Goal: Task Accomplishment & Management: Manage account settings

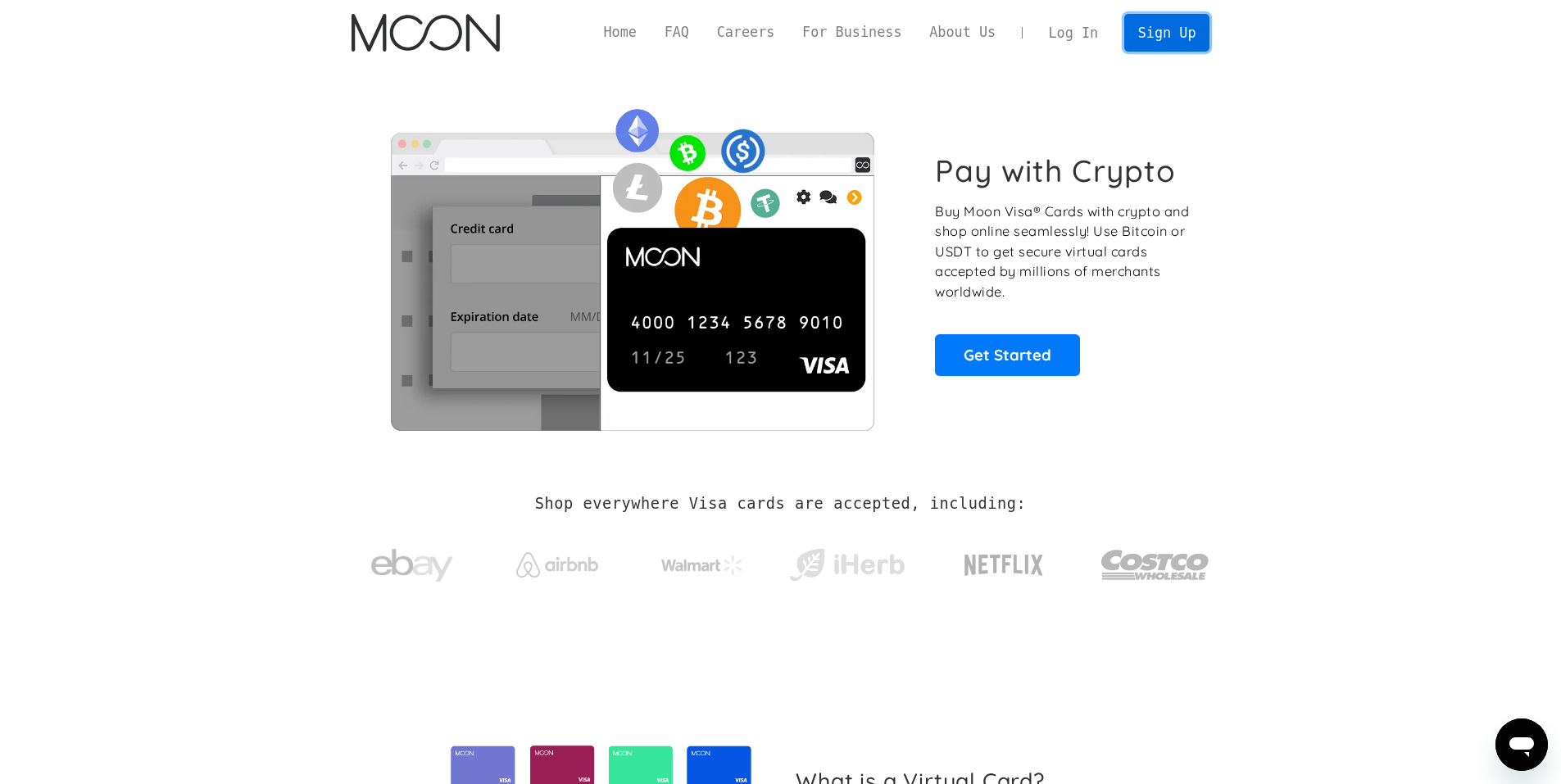
click at [1159, 31] on link "Sign Up" at bounding box center [1166, 32] width 85 height 37
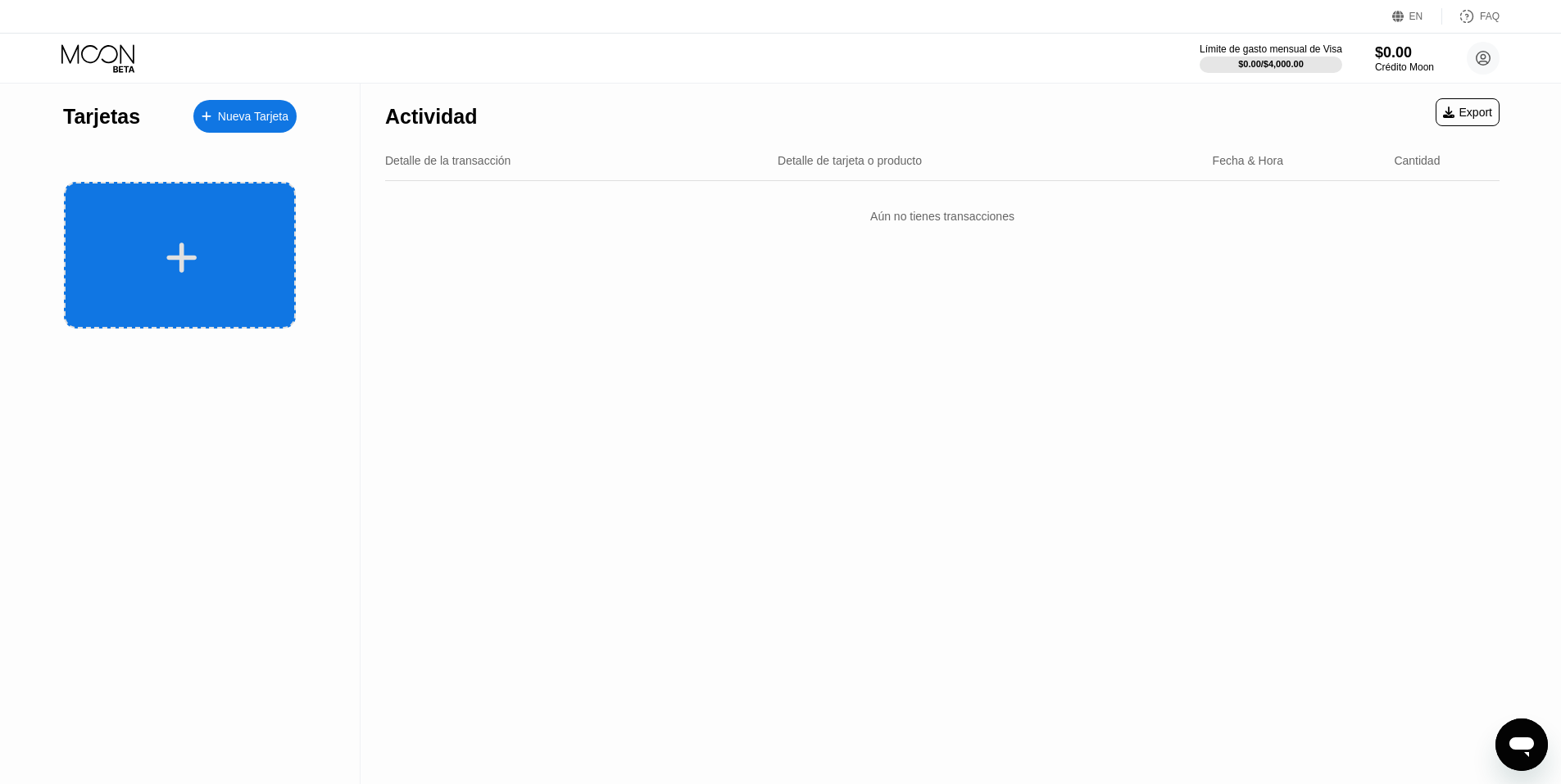
click at [241, 240] on div at bounding box center [182, 258] width 203 height 37
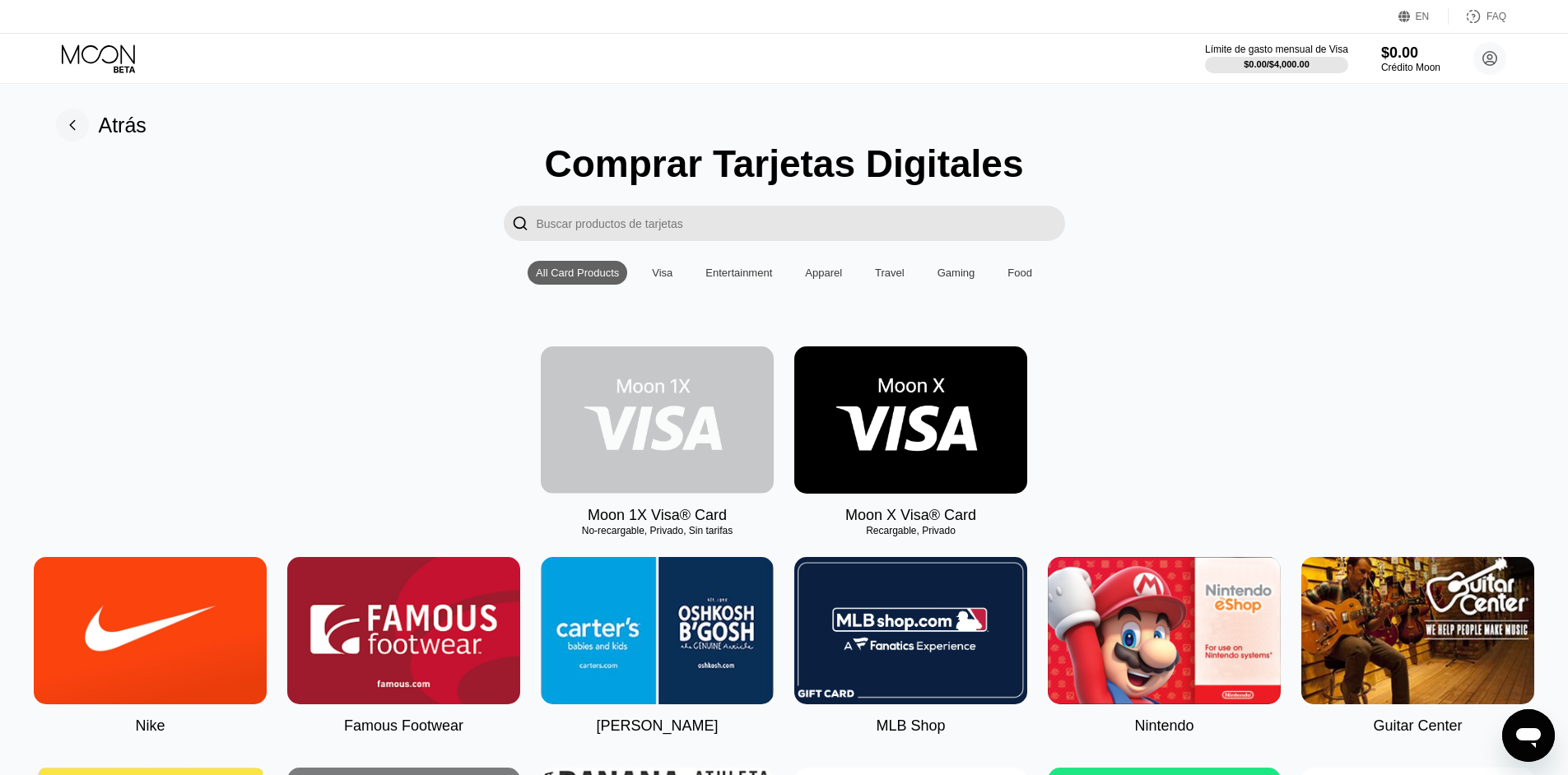
click at [741, 400] on img at bounding box center [657, 420] width 233 height 147
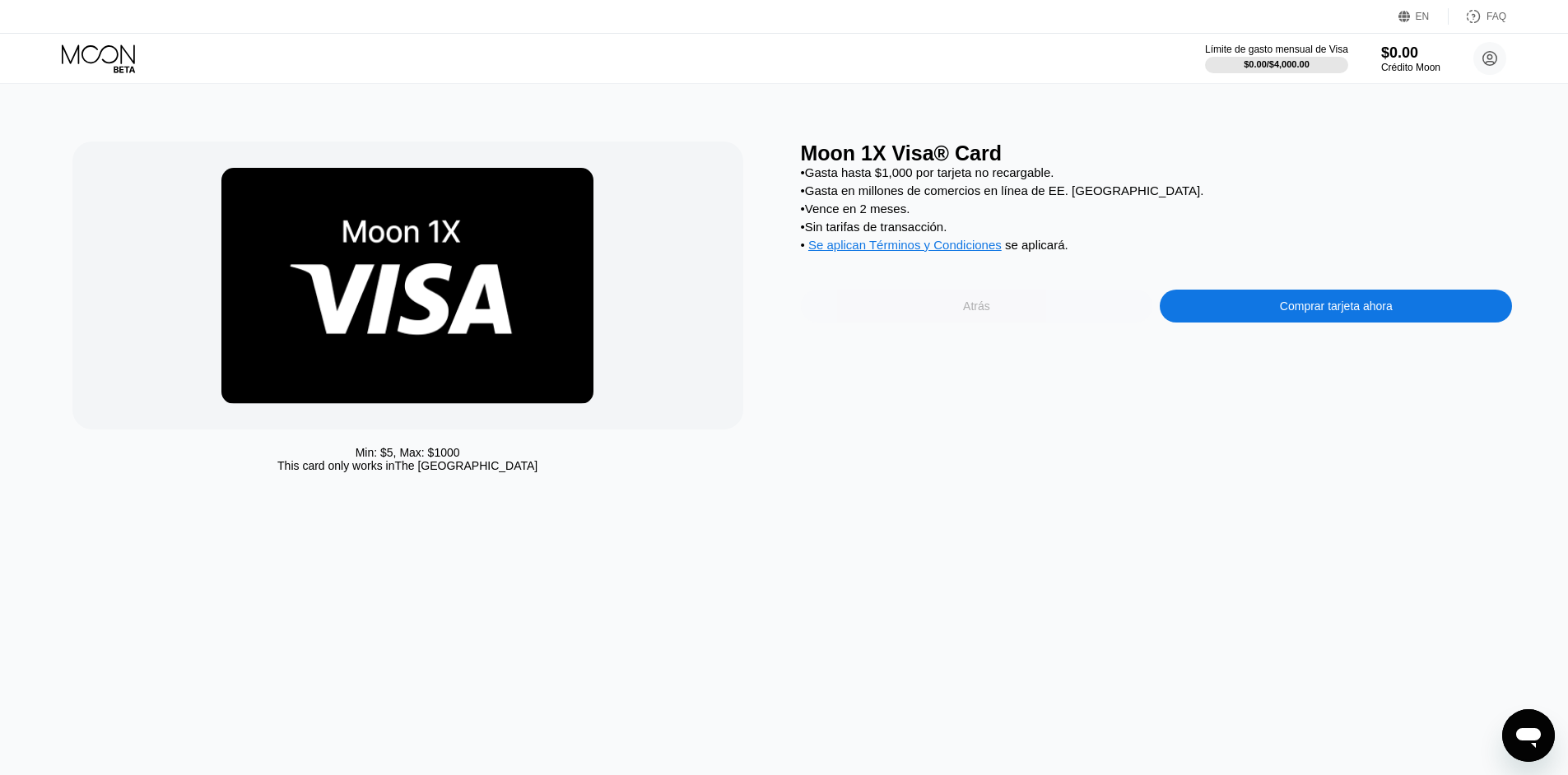
click at [1007, 308] on div "Atrás" at bounding box center [977, 307] width 352 height 33
click at [0, 0] on div "Atrás" at bounding box center [0, 0] width 0 height 0
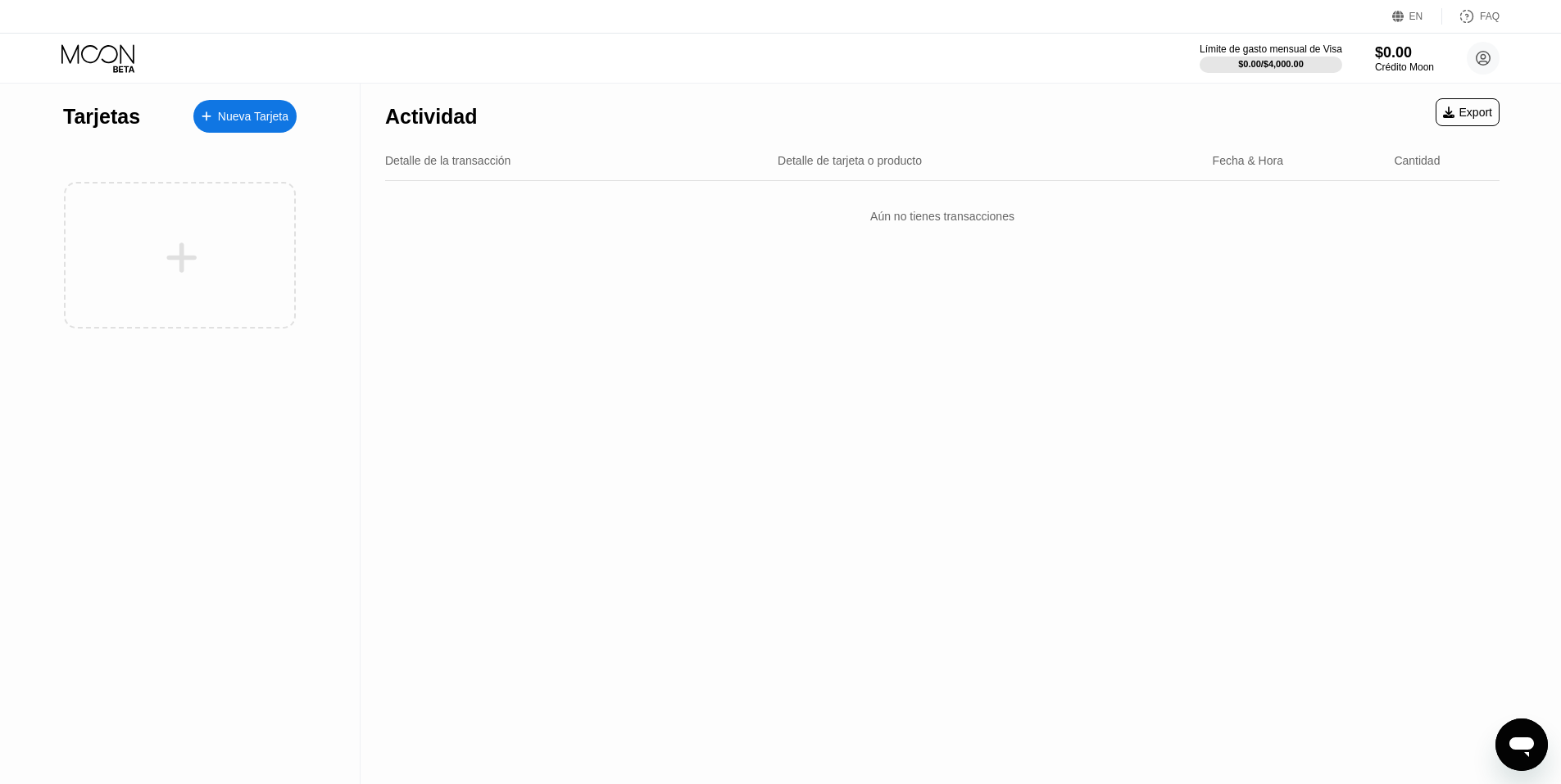
click at [119, 126] on div "Tarjetas" at bounding box center [101, 117] width 77 height 24
click at [1412, 52] on div "$0.00" at bounding box center [1403, 52] width 59 height 17
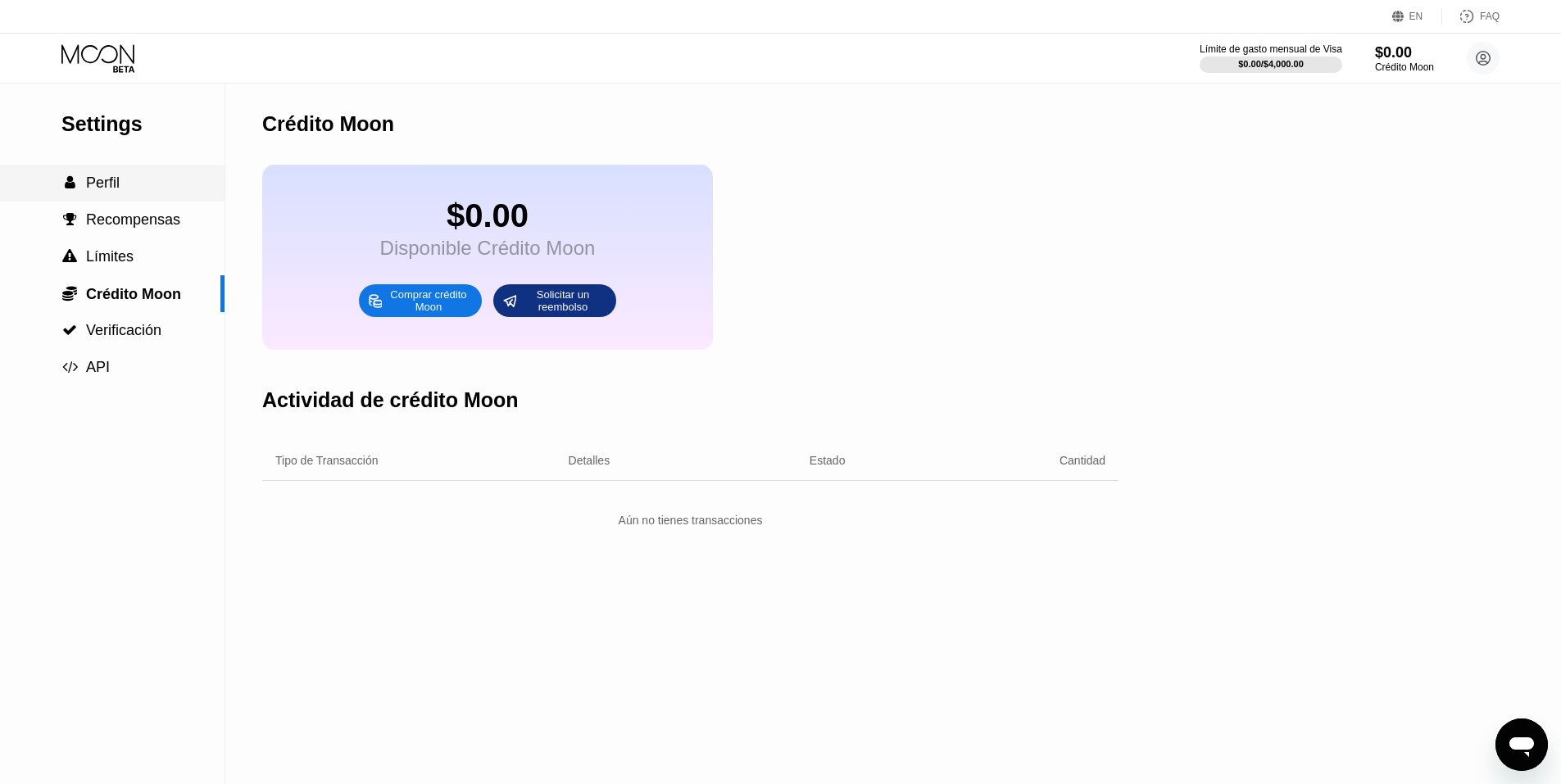
click at [73, 201] on div " Perfil" at bounding box center [112, 183] width 224 height 37
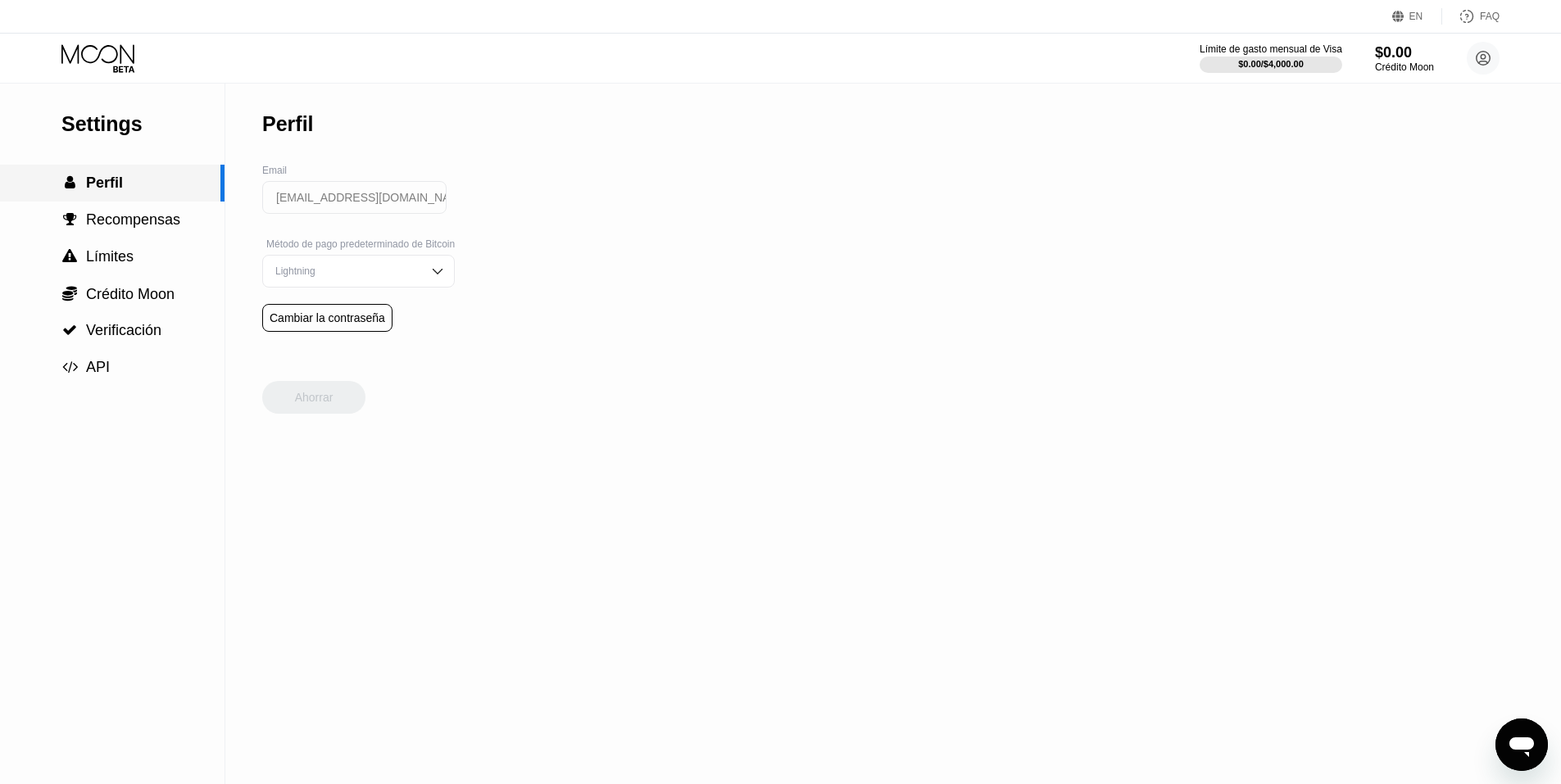
click at [122, 252] on span "Límites" at bounding box center [109, 256] width 47 height 16
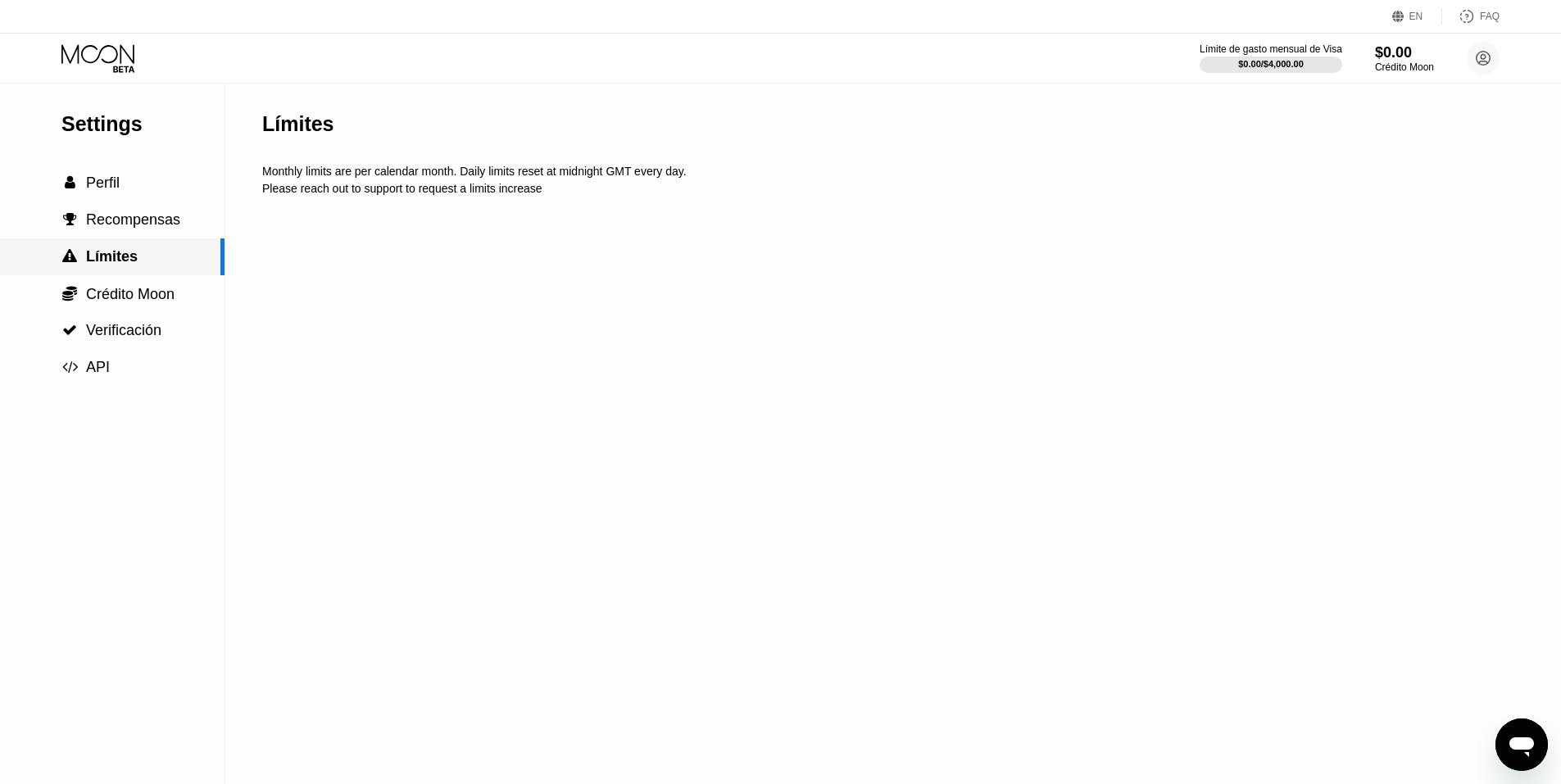
click at [135, 260] on span "Límites" at bounding box center [112, 256] width 52 height 16
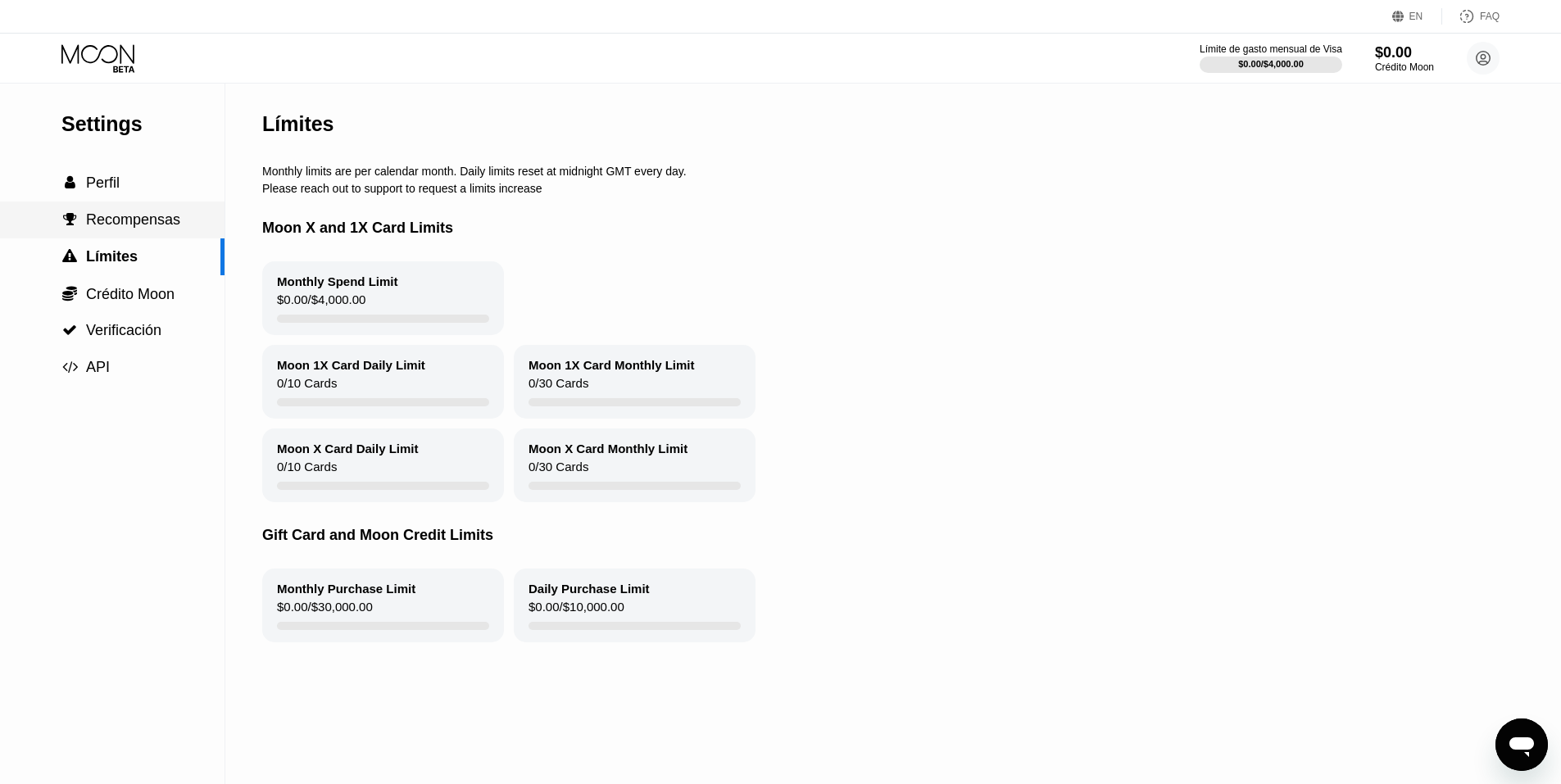
click at [127, 218] on span "Recompensas" at bounding box center [133, 219] width 94 height 16
click at [98, 218] on span "Recompensas" at bounding box center [133, 219] width 94 height 16
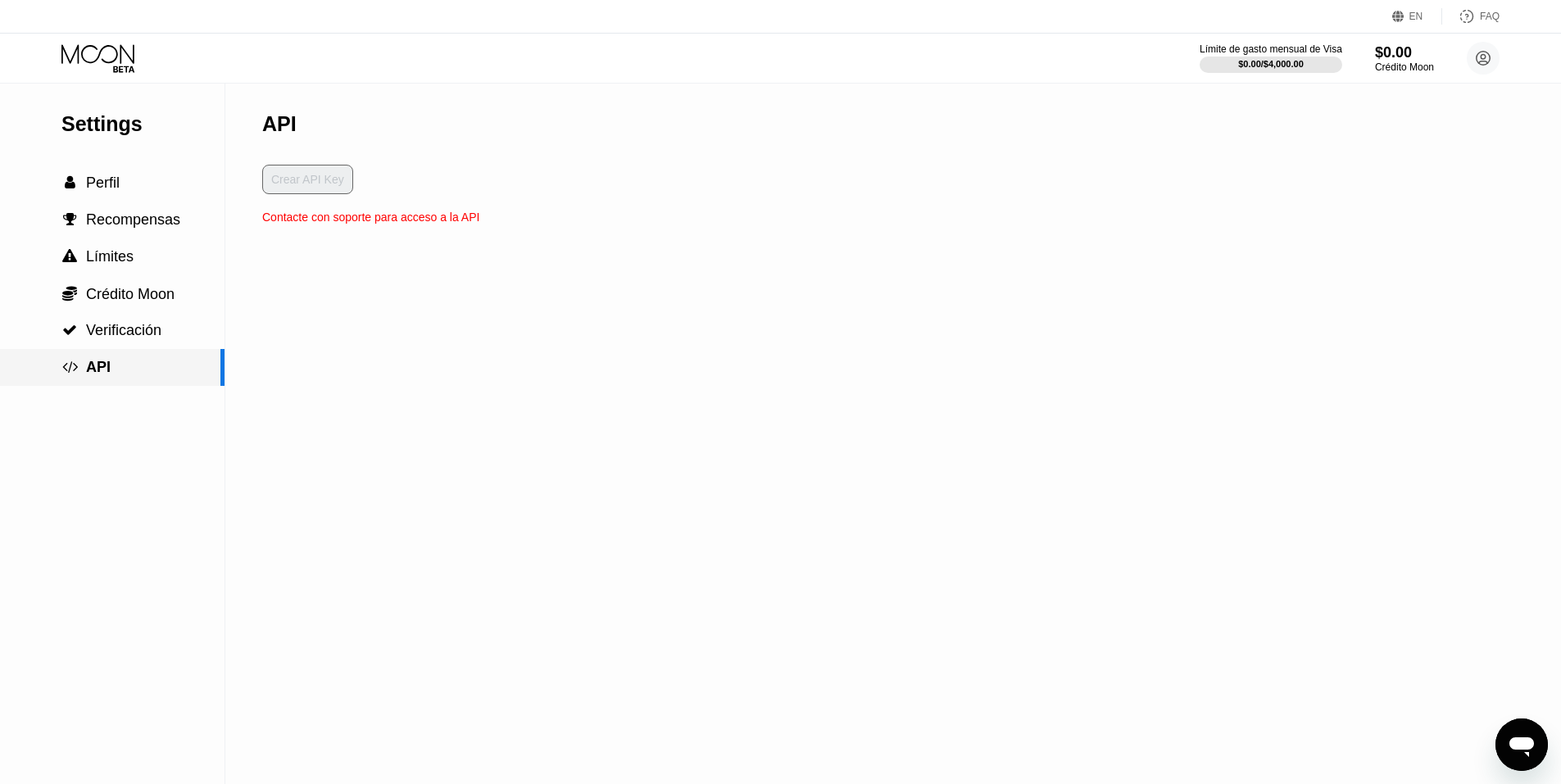
click at [109, 367] on span "API" at bounding box center [98, 366] width 25 height 16
click at [308, 184] on div "Crear API Key" at bounding box center [371, 187] width 217 height 46
click at [136, 339] on span "Verificación" at bounding box center [123, 330] width 75 height 16
